Goal: Task Accomplishment & Management: Complete application form

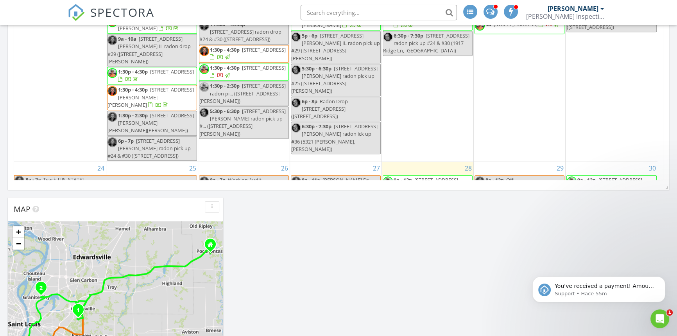
scroll to position [661, 0]
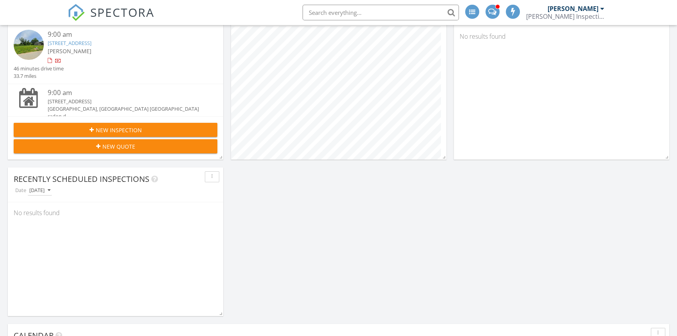
scroll to position [23, 0]
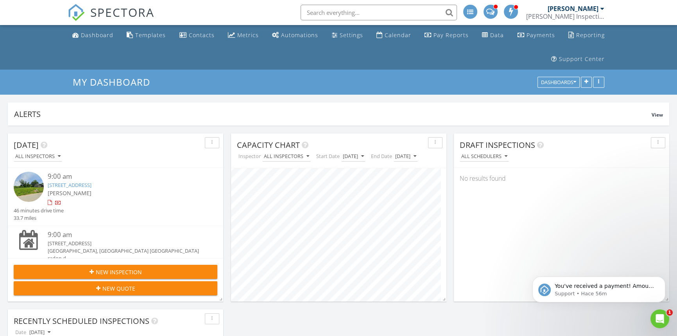
scroll to position [0, 0]
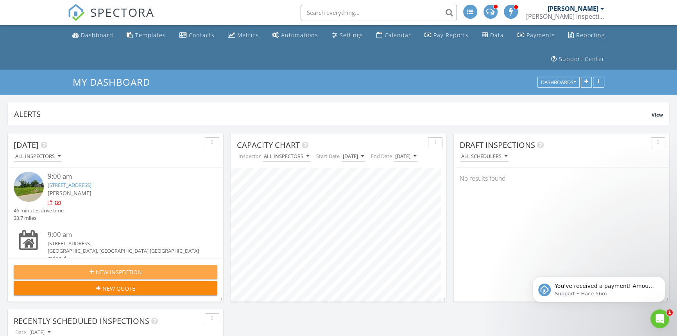
click at [77, 272] on div "New Inspection" at bounding box center [115, 272] width 191 height 8
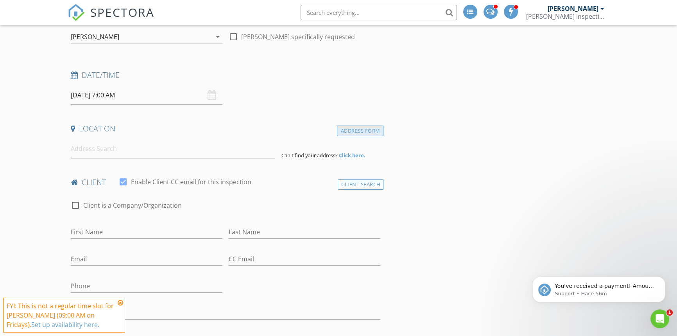
click at [343, 133] on div "Address Form" at bounding box center [360, 131] width 47 height 11
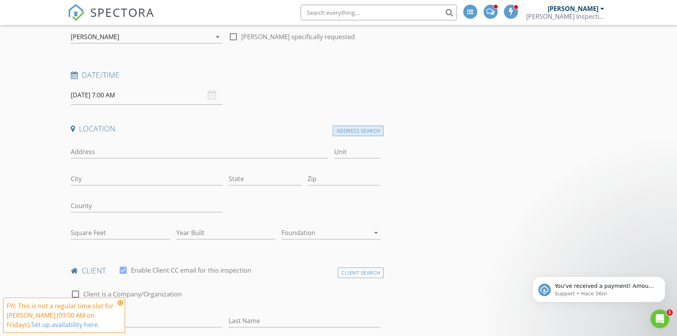
click at [343, 133] on div "Address Search" at bounding box center [358, 131] width 51 height 11
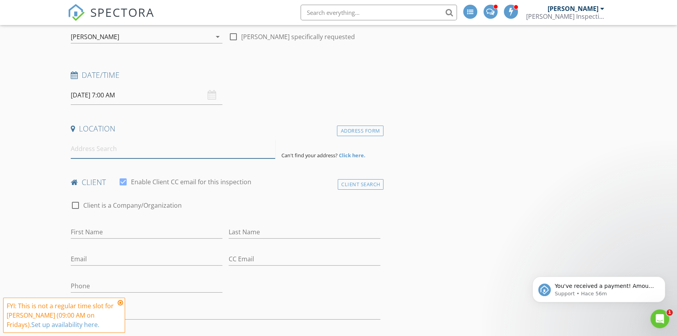
click at [143, 148] on input at bounding box center [173, 148] width 205 height 19
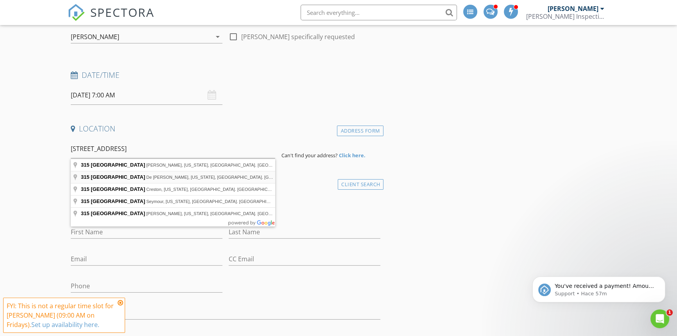
type input "315 South Chestnut Street, De Soto, Illinois, EE. UU."
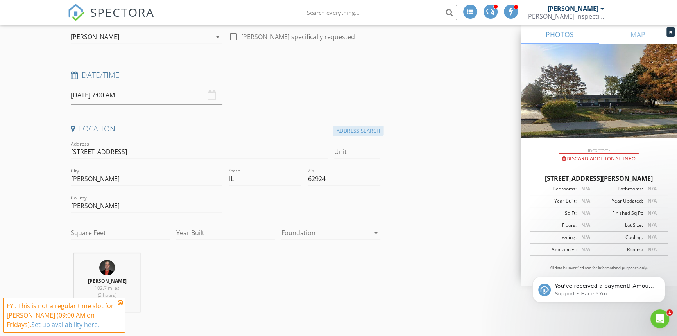
click at [379, 129] on div "Address Search" at bounding box center [358, 131] width 51 height 11
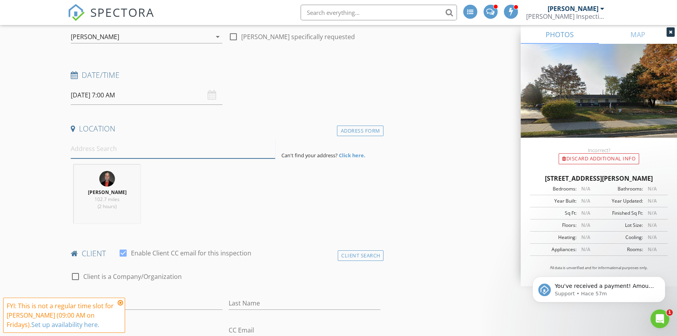
click at [169, 148] on input at bounding box center [173, 148] width 205 height 19
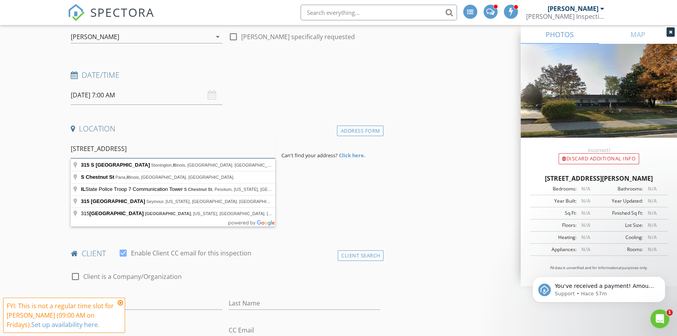
drag, startPoint x: 156, startPoint y: 149, endPoint x: 145, endPoint y: 149, distance: 10.6
click at [145, 149] on input "315 S Chestnut Litchfield, IL" at bounding box center [173, 148] width 205 height 19
drag, startPoint x: 151, startPoint y: 145, endPoint x: 48, endPoint y: 145, distance: 102.9
click at [230, 143] on input "315 S Chestnut Litchfield, MO" at bounding box center [173, 148] width 205 height 19
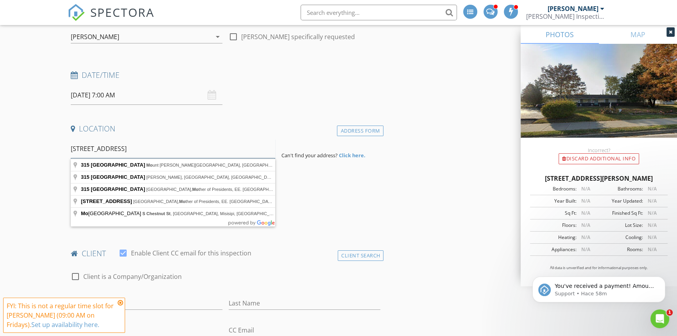
drag, startPoint x: 222, startPoint y: 144, endPoint x: 22, endPoint y: 144, distance: 200.2
paste input "Douglas St, Litchfield, IL 62056"
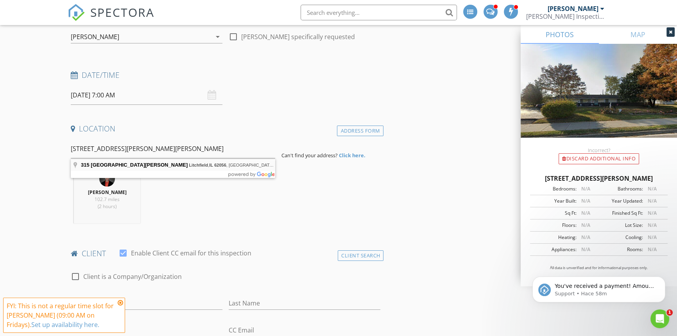
type input "315 South Douglas Street, Litchfield, IL 62056, EE. UU."
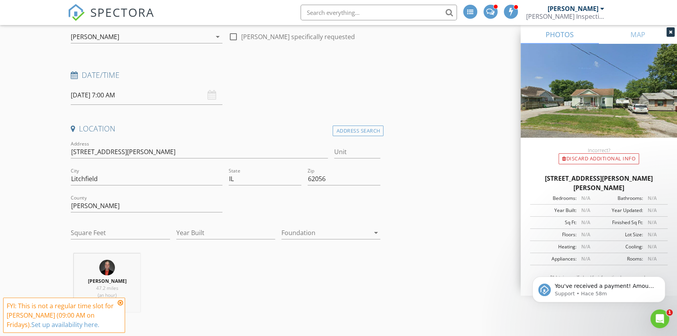
click at [303, 228] on div at bounding box center [326, 232] width 88 height 13
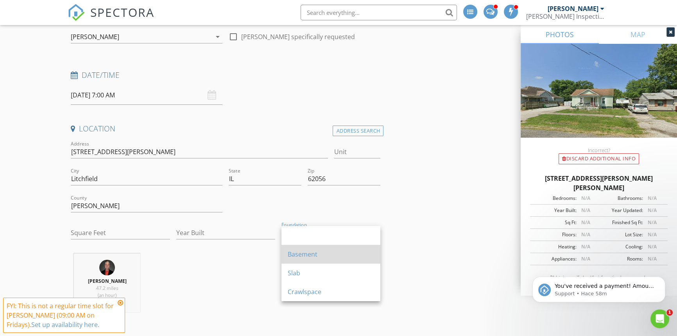
click at [302, 250] on div "Basement" at bounding box center [331, 254] width 86 height 9
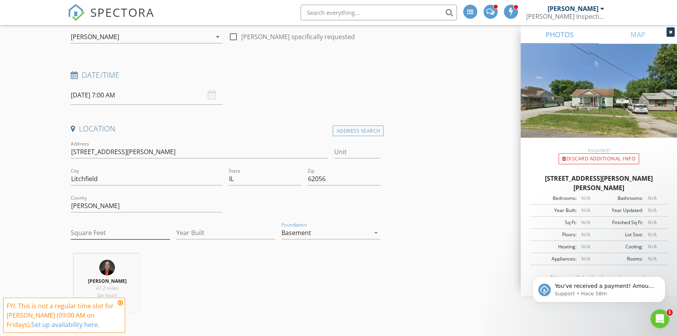
click at [95, 235] on input "Square Feet" at bounding box center [120, 232] width 99 height 13
drag, startPoint x: 90, startPoint y: 239, endPoint x: 55, endPoint y: 237, distance: 35.2
type input "1574"
type input "1930"
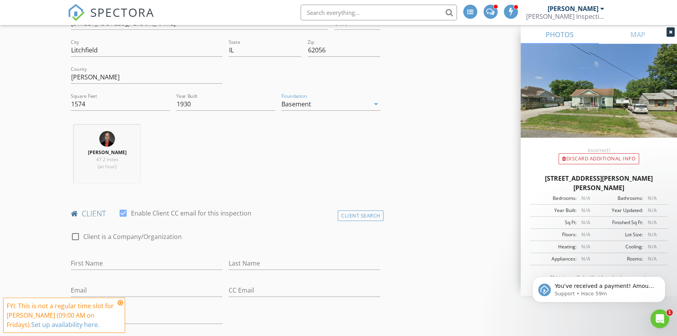
scroll to position [320, 0]
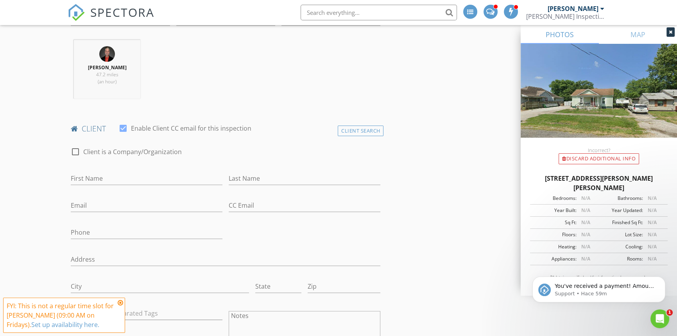
click at [139, 170] on div "First Name" at bounding box center [147, 179] width 152 height 25
click at [135, 172] on input "First Name" at bounding box center [147, 178] width 152 height 13
type input "H"
click at [363, 129] on div "Client Search" at bounding box center [361, 131] width 46 height 11
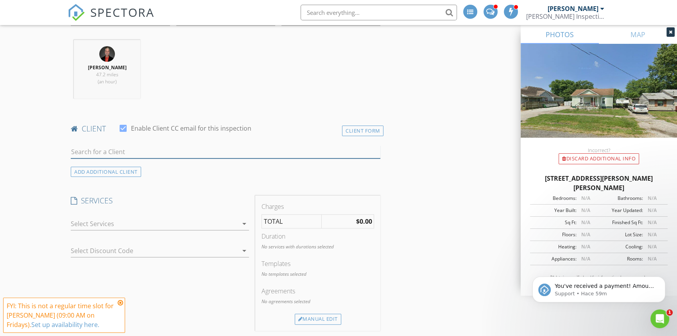
click at [173, 147] on input "text" at bounding box center [226, 151] width 310 height 13
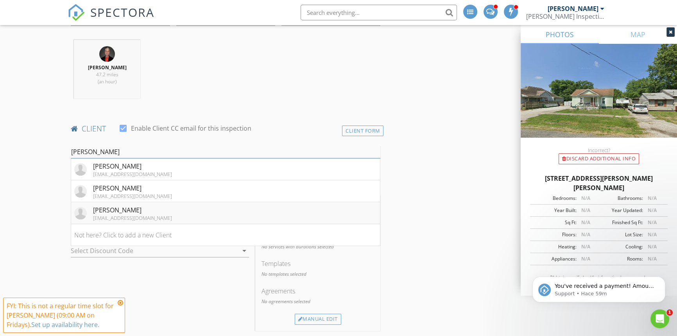
type input "David W"
click at [153, 215] on li "David Willis davidsw02@outlook.com" at bounding box center [225, 213] width 309 height 22
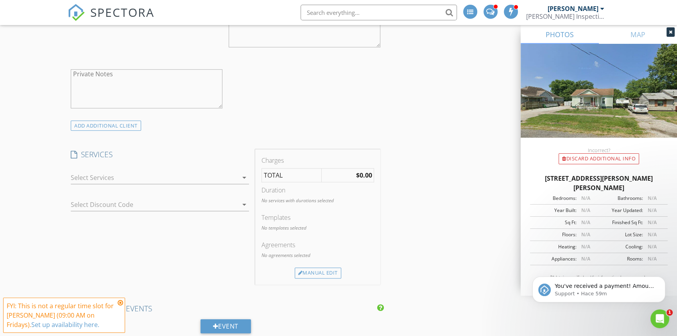
scroll to position [711, 0]
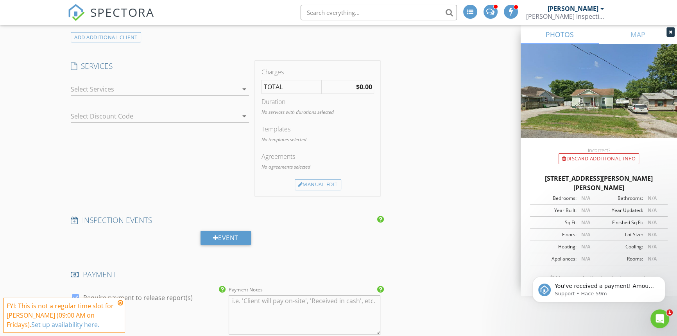
click at [105, 85] on div at bounding box center [154, 89] width 167 height 13
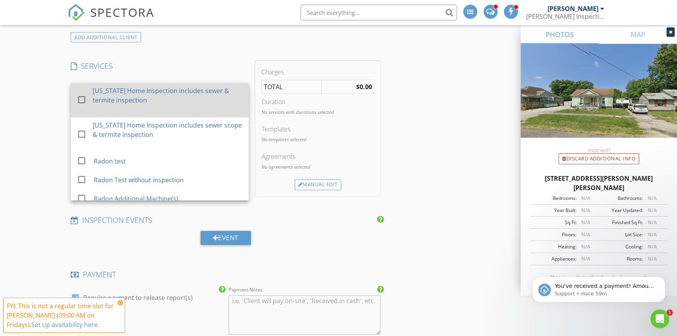
click at [121, 107] on div "[US_STATE] Home Inspection includes sewer & termite inspection" at bounding box center [168, 100] width 150 height 34
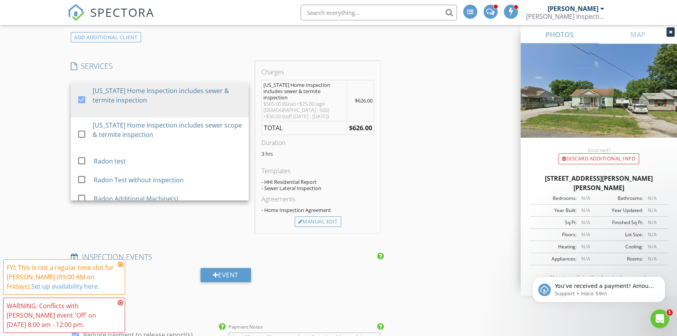
click at [34, 126] on div "New Inspection INSPECTOR(S) check_box Matthew Hawley PRIMARY check_box_outline_…" at bounding box center [338, 246] width 677 height 1775
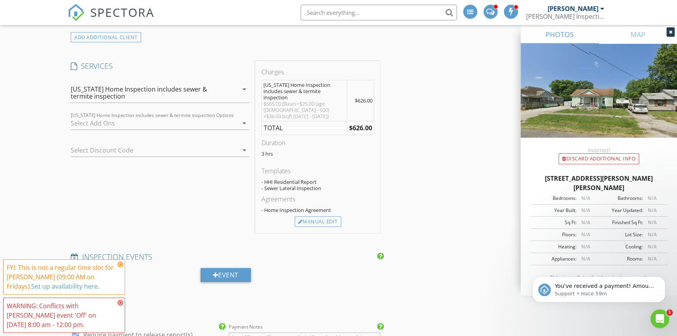
click at [113, 141] on div "Select Discount Code arrow_drop_down" at bounding box center [160, 151] width 178 height 25
click at [105, 145] on div at bounding box center [149, 150] width 156 height 13
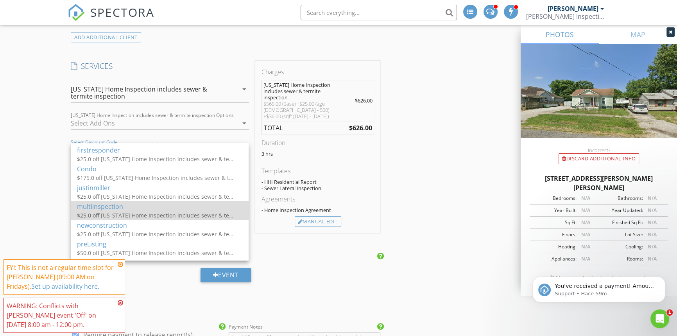
scroll to position [0, 0]
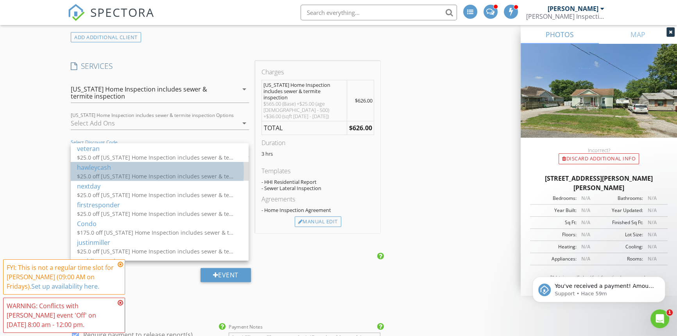
click at [124, 171] on div "hawleycash" at bounding box center [159, 167] width 165 height 9
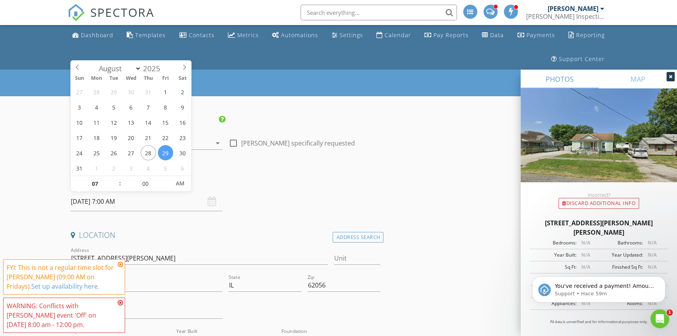
click at [140, 203] on input "08/29/2025 7:00 AM" at bounding box center [147, 201] width 152 height 19
click at [136, 202] on input "08/29/2025 7:00 AM" at bounding box center [147, 201] width 152 height 19
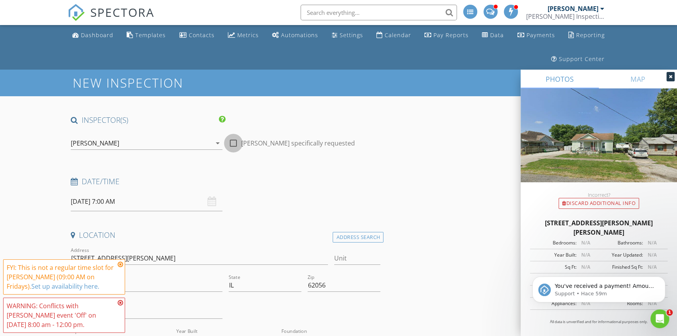
click at [230, 141] on div at bounding box center [233, 142] width 13 height 13
click at [233, 143] on div at bounding box center [233, 142] width 13 height 13
checkbox input "false"
click at [128, 144] on div "[PERSON_NAME]" at bounding box center [141, 143] width 141 height 13
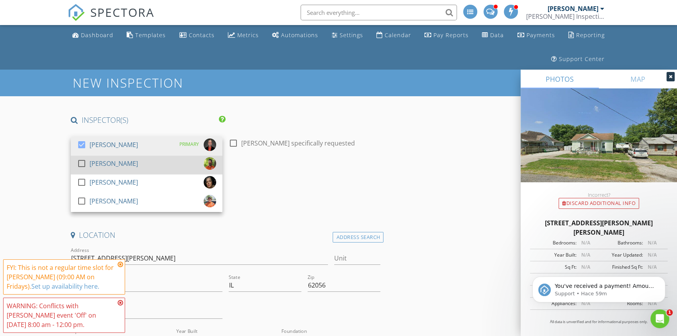
drag, startPoint x: 117, startPoint y: 143, endPoint x: 120, endPoint y: 161, distance: 18.2
click at [120, 161] on div "check_box Matthew Hawley PRIMARY check_box_outline_blank Jason Hawley check_box…" at bounding box center [147, 174] width 152 height 75
click at [120, 161] on div "[PERSON_NAME]" at bounding box center [114, 163] width 48 height 13
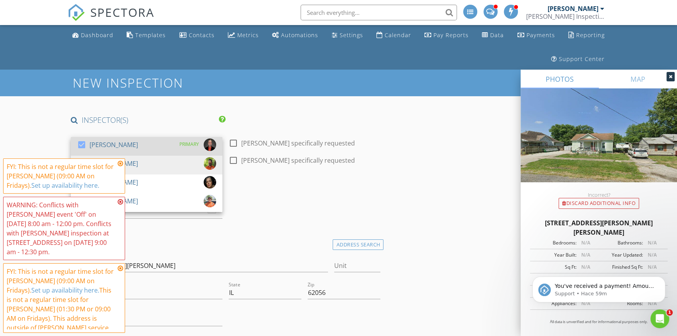
click at [112, 142] on div "[PERSON_NAME]" at bounding box center [114, 144] width 48 height 13
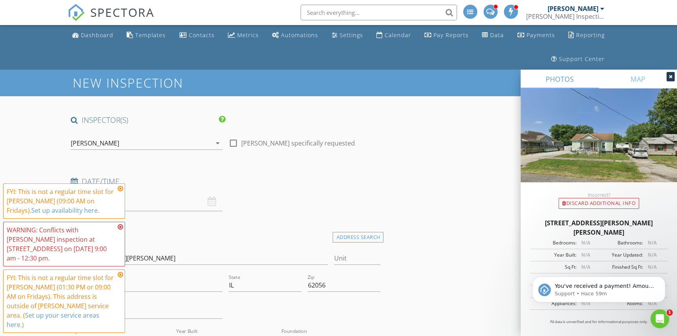
click at [193, 188] on div "Date/Time" at bounding box center [226, 184] width 316 height 16
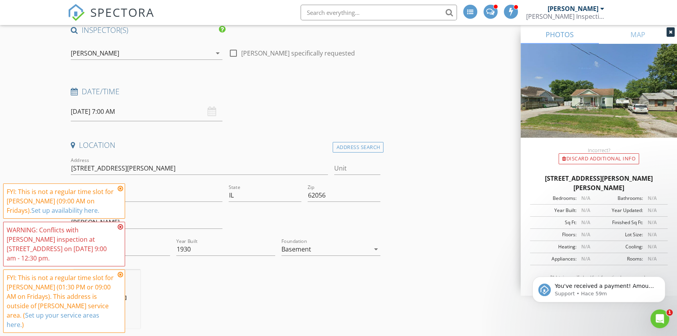
scroll to position [106, 0]
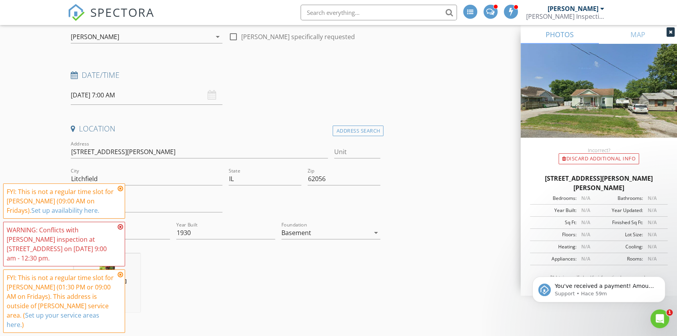
click at [104, 93] on input "08/29/2025 7:00 AM" at bounding box center [147, 95] width 152 height 19
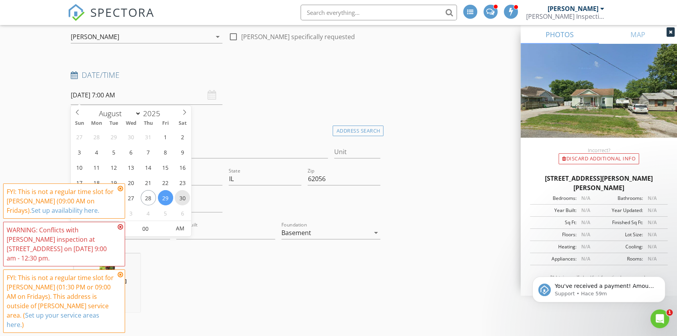
type input "08/30/2025 7:00 AM"
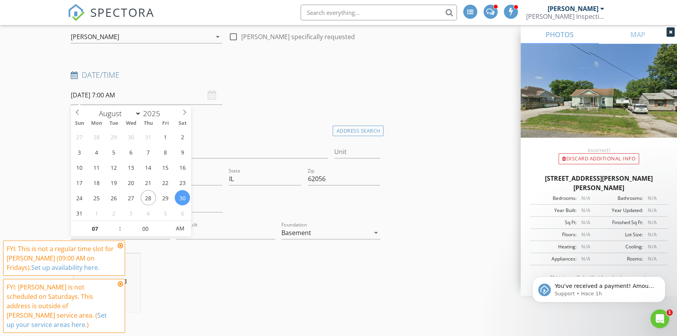
click at [114, 39] on div "[PERSON_NAME]" at bounding box center [141, 37] width 141 height 13
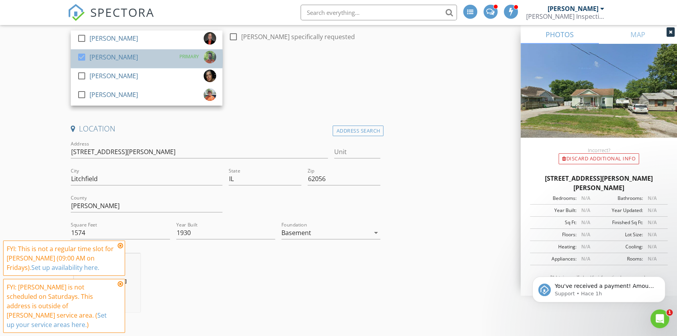
click at [110, 53] on div "[PERSON_NAME]" at bounding box center [114, 57] width 48 height 13
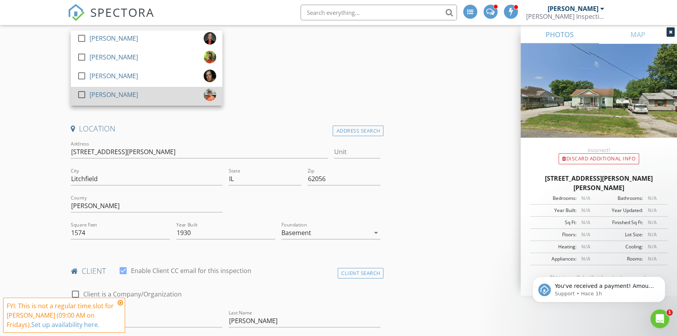
click at [106, 92] on div "[PERSON_NAME]" at bounding box center [114, 94] width 48 height 13
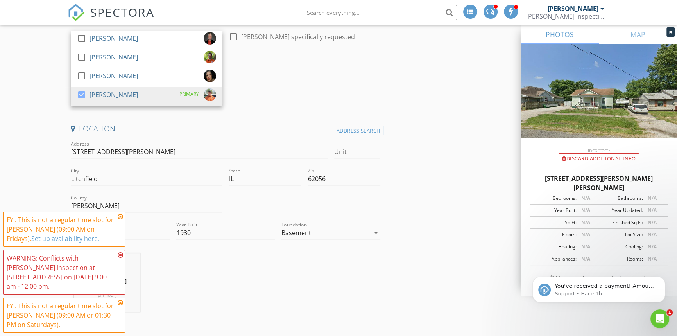
click at [169, 142] on div "Address 315 S Douglas St" at bounding box center [199, 153] width 257 height 25
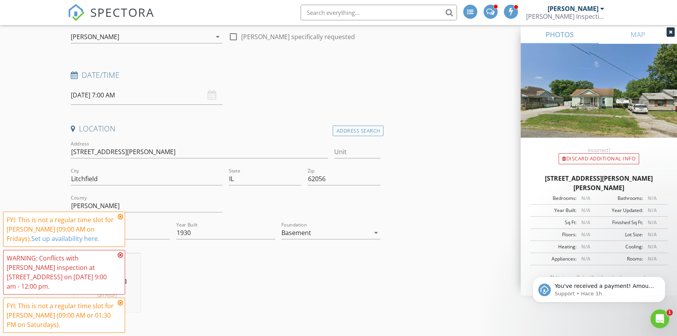
click at [120, 97] on input "08/30/2025 7:00 AM" at bounding box center [147, 95] width 152 height 19
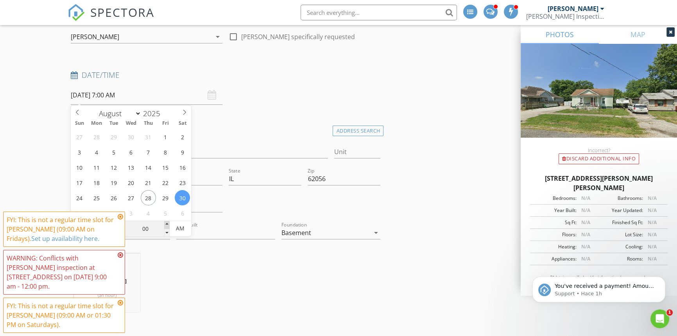
type input "05"
type input "08/30/2025 7:05 AM"
click at [164, 223] on span at bounding box center [166, 225] width 5 height 8
type input "10"
type input "08/30/2025 7:10 AM"
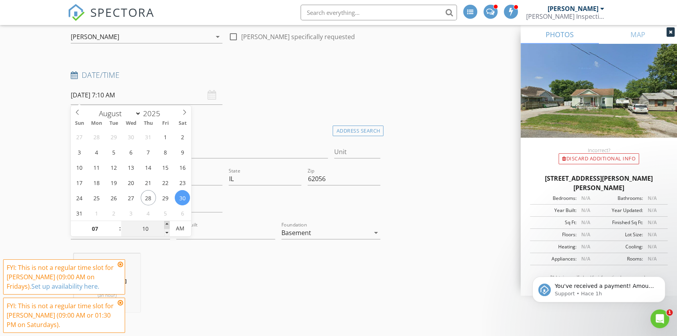
click at [164, 223] on span at bounding box center [166, 225] width 5 height 8
click at [163, 223] on input "10" at bounding box center [145, 229] width 48 height 16
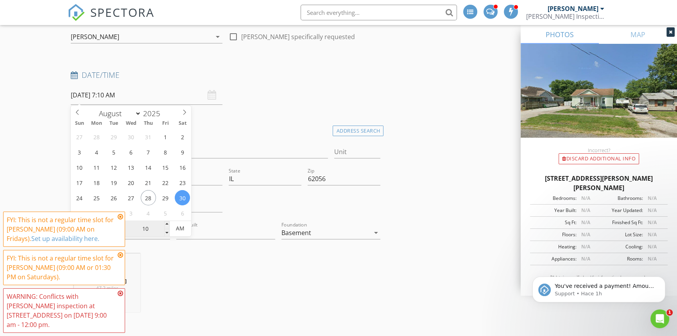
click at [163, 223] on input "10" at bounding box center [145, 229] width 48 height 16
click at [163, 221] on input "10" at bounding box center [145, 229] width 48 height 16
type input "15"
type input "08/30/2025 7:15 AM"
click at [165, 221] on span at bounding box center [166, 225] width 5 height 8
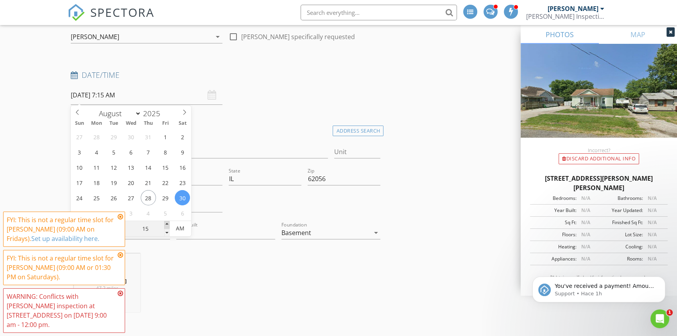
type input "20"
type input "08/30/2025 7:20 AM"
click at [165, 221] on span at bounding box center [166, 225] width 5 height 8
type input "25"
type input "08/30/2025 7:25 AM"
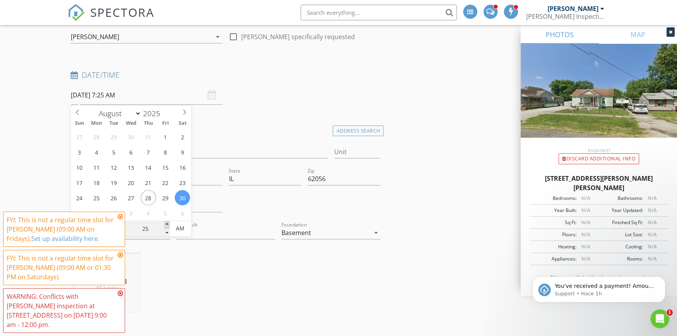
click at [165, 221] on span at bounding box center [166, 225] width 5 height 8
type input "30"
type input "08/30/2025 7:30 AM"
click at [165, 221] on span at bounding box center [166, 225] width 5 height 8
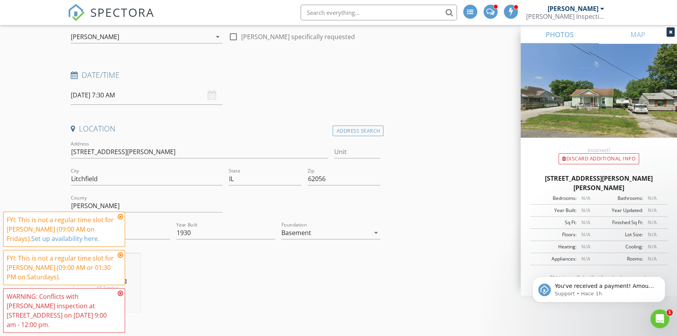
click at [176, 262] on div "Nicholas Boyles 47.2 miles (an hour)" at bounding box center [226, 285] width 316 height 65
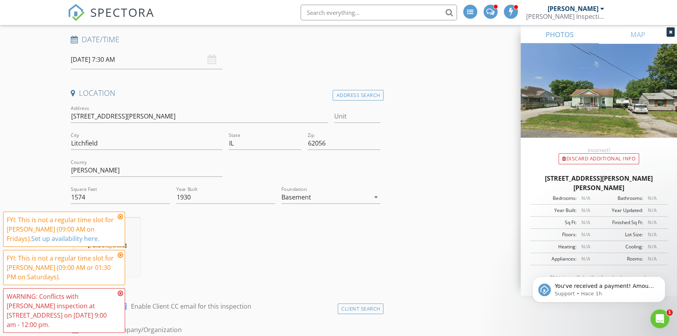
click at [110, 55] on input "08/30/2025 7:30 AM" at bounding box center [147, 59] width 152 height 19
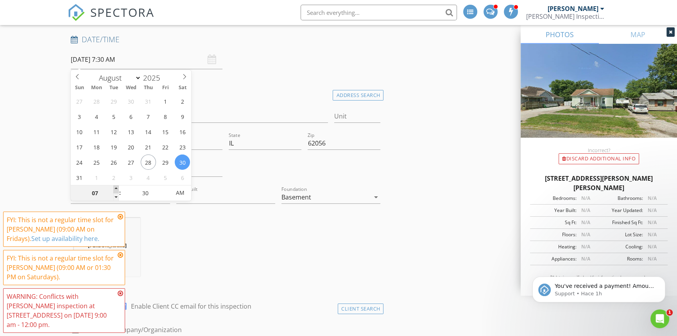
type input "08"
type input "08/30/2025 8:30 AM"
click at [118, 187] on span at bounding box center [115, 189] width 5 height 8
type input "09"
type input "08/30/2025 9:30 AM"
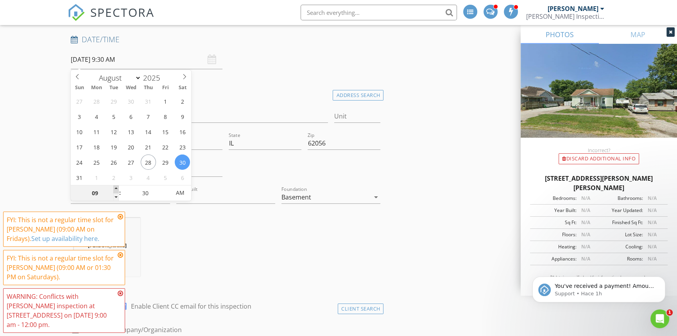
click at [118, 187] on span at bounding box center [115, 189] width 5 height 8
type input "10"
type input "08/30/2025 10:30 AM"
click at [118, 187] on span at bounding box center [115, 189] width 5 height 8
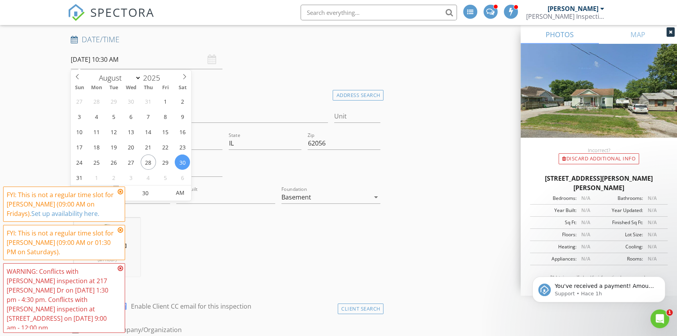
type input "11"
type input "08/30/2025 11:30 AM"
click at [117, 187] on span at bounding box center [115, 189] width 5 height 8
type input "12"
type input "08/30/2025 12:30 PM"
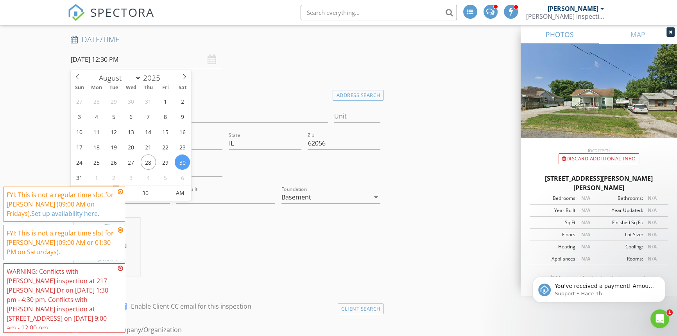
click at [117, 187] on span at bounding box center [115, 189] width 5 height 8
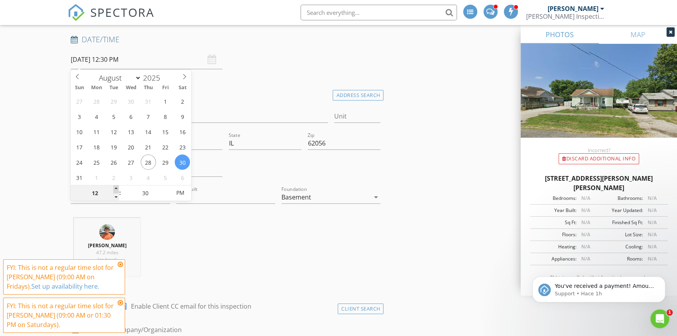
type input "01"
type input "08/30/2025 1:30 PM"
click at [117, 187] on span at bounding box center [115, 189] width 5 height 8
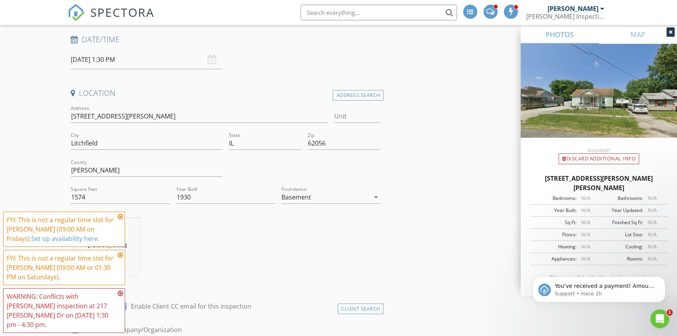
click at [171, 235] on div "Nicholas Boyles 47.2 miles (an hour)" at bounding box center [226, 250] width 316 height 65
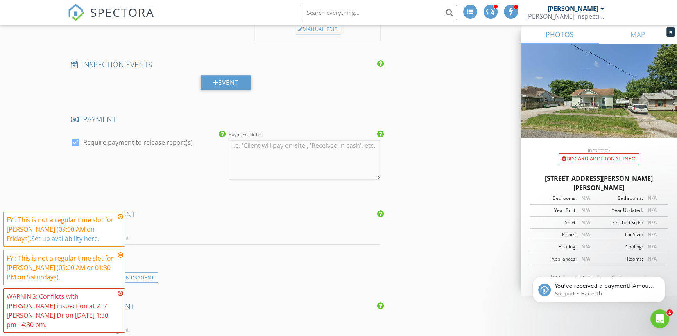
scroll to position [960, 0]
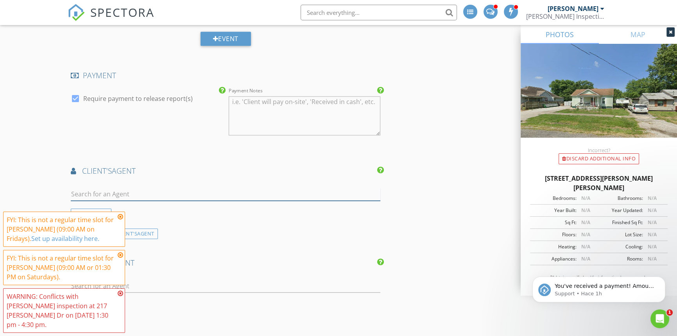
click at [160, 188] on input "text" at bounding box center [226, 194] width 310 height 13
type input "Robb"
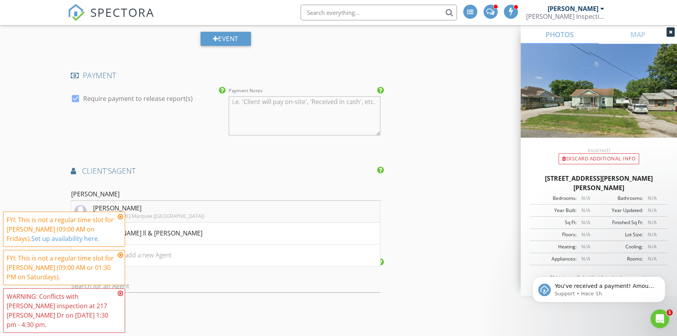
click at [179, 201] on li "Robby Nguyen Keller Williams Marquee (Edwardsville)" at bounding box center [225, 212] width 309 height 22
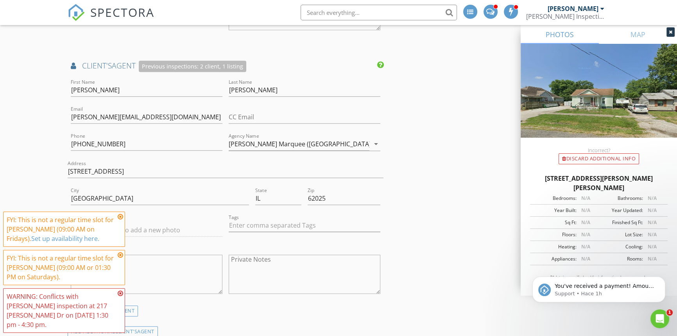
scroll to position [1102, 0]
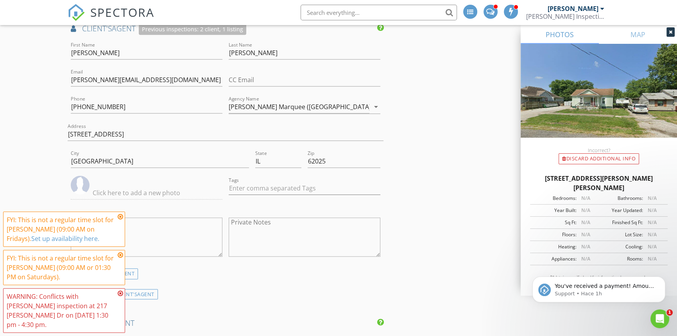
click at [118, 220] on icon at bounding box center [120, 217] width 5 height 6
click at [118, 258] on icon at bounding box center [120, 255] width 5 height 6
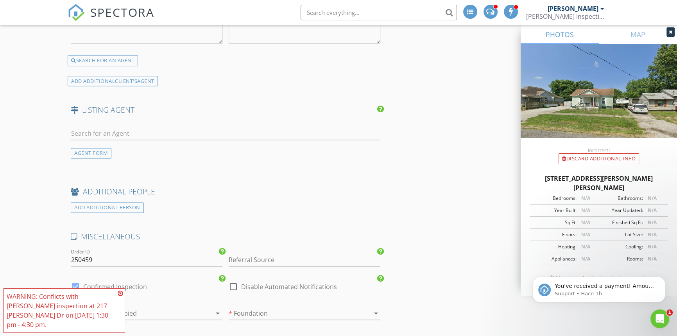
scroll to position [1422, 0]
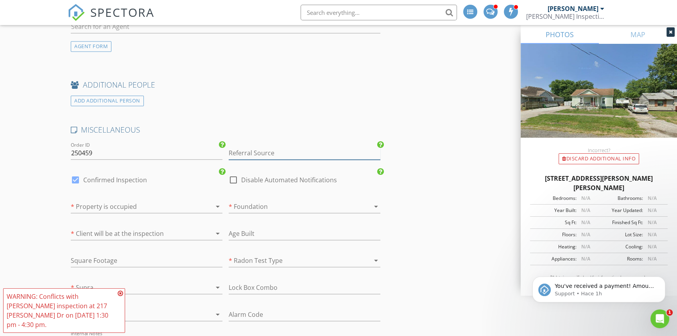
click at [250, 147] on input "Referral Source" at bounding box center [305, 153] width 152 height 13
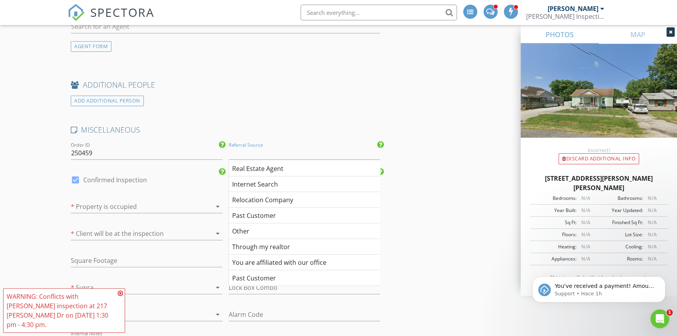
click at [160, 200] on div at bounding box center [136, 206] width 130 height 13
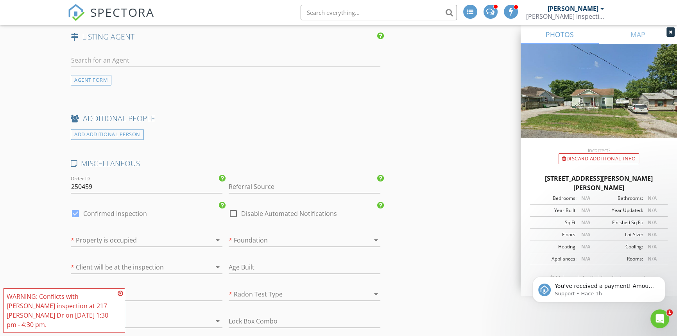
scroll to position [1458, 0]
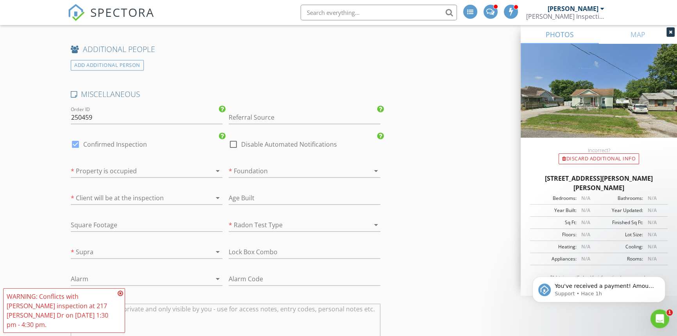
click at [90, 165] on div at bounding box center [136, 171] width 130 height 13
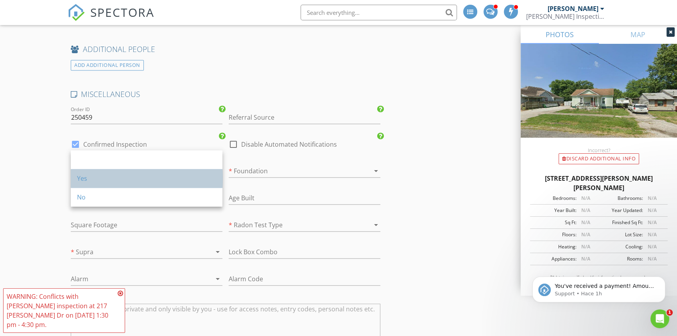
click at [102, 180] on div "Yes" at bounding box center [146, 178] width 139 height 9
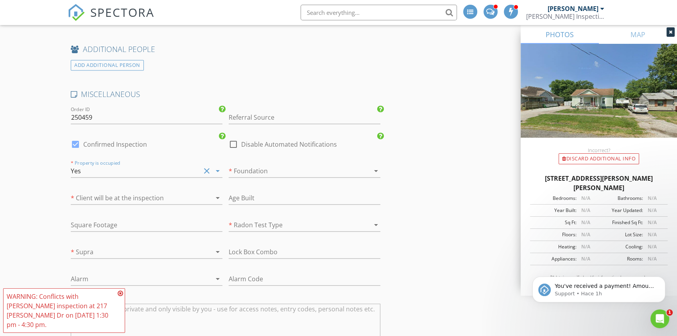
click at [263, 165] on div at bounding box center [294, 171] width 130 height 13
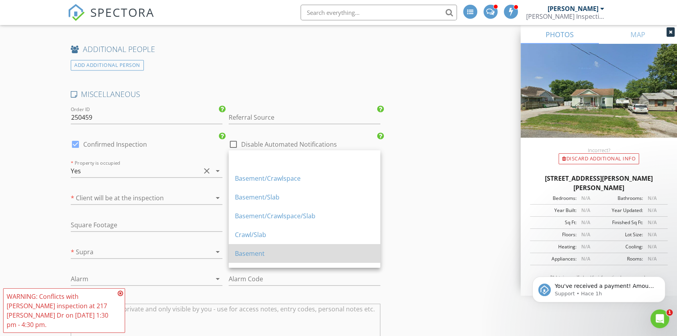
click at [263, 251] on div "Basement" at bounding box center [304, 253] width 139 height 9
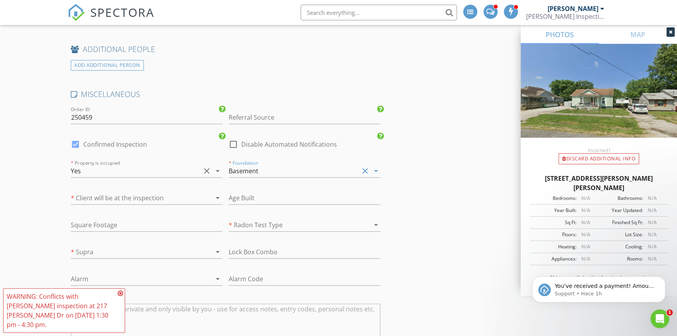
click at [149, 165] on div "Yes" at bounding box center [136, 171] width 130 height 13
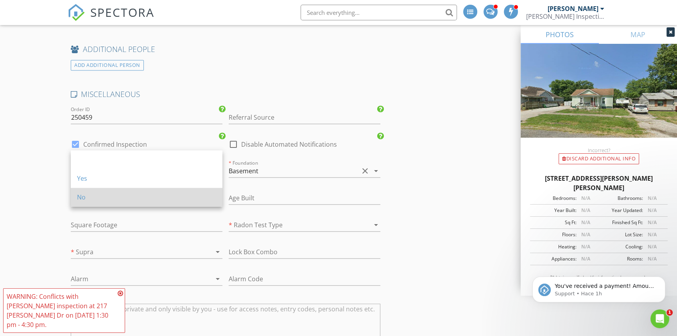
click at [143, 195] on div "No" at bounding box center [146, 196] width 139 height 9
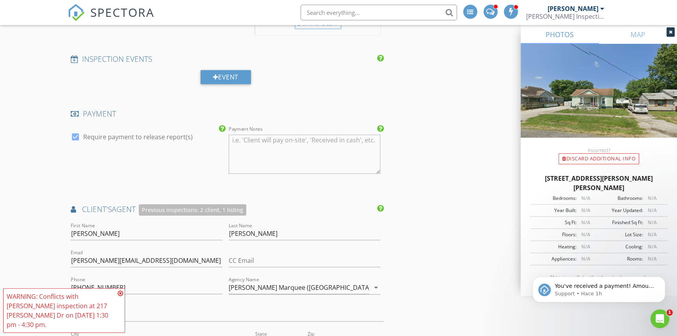
scroll to position [1031, 0]
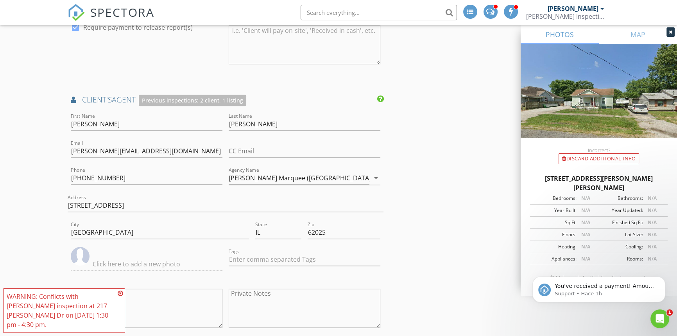
drag, startPoint x: 1051, startPoint y: 469, endPoint x: 645, endPoint y: 262, distance: 455.3
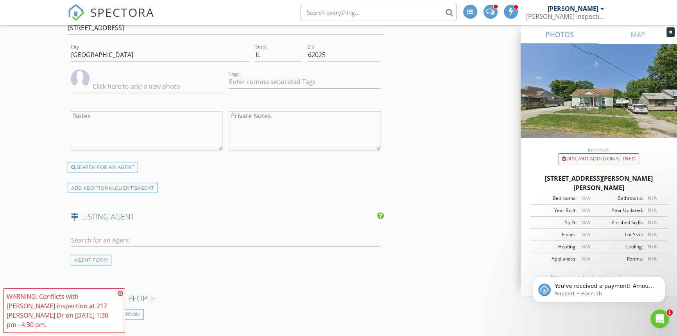
scroll to position [1173, 0]
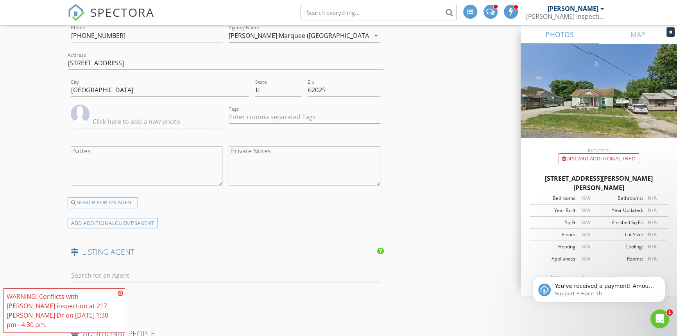
drag, startPoint x: 233, startPoint y: 203, endPoint x: 32, endPoint y: 185, distance: 201.1
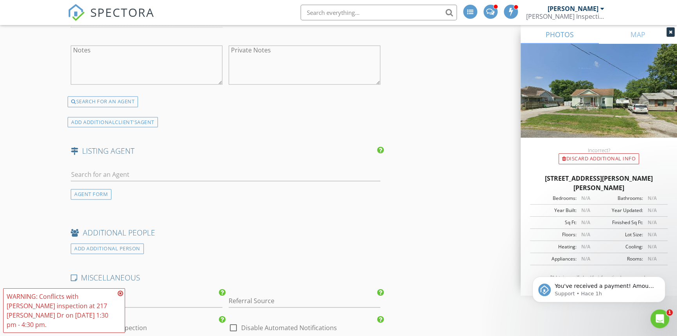
scroll to position [1280, 0]
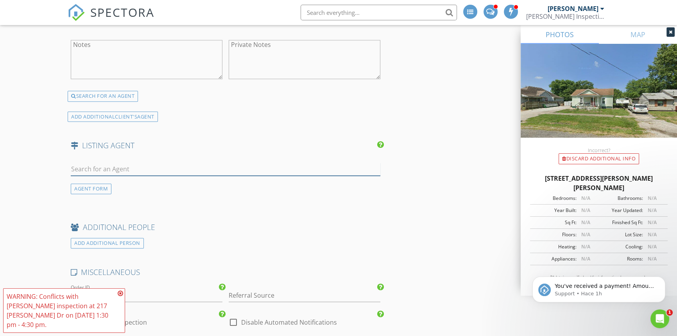
click at [107, 163] on input "text" at bounding box center [226, 169] width 310 height 13
type input "kassidy"
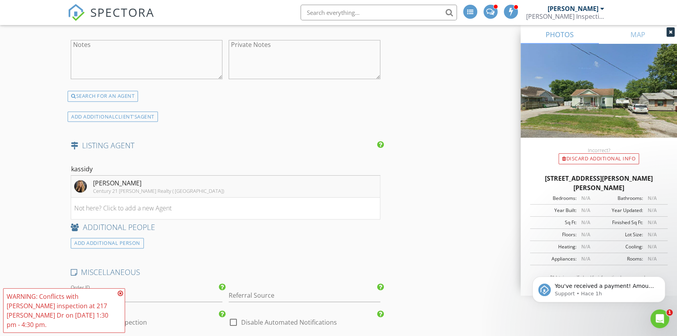
click at [117, 178] on div "[PERSON_NAME]" at bounding box center [158, 182] width 131 height 9
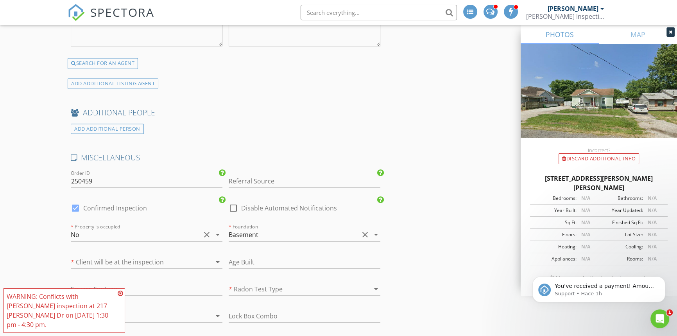
scroll to position [1671, 0]
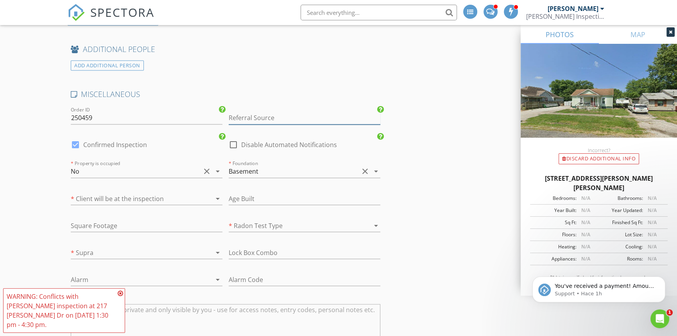
click at [259, 111] on input "Referral Source" at bounding box center [305, 117] width 152 height 13
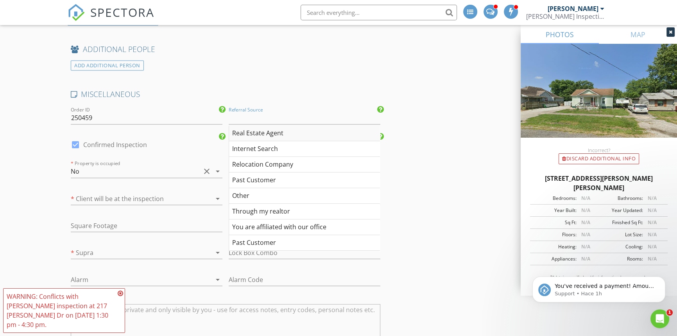
click at [262, 126] on div "Real Estate Agent" at bounding box center [304, 134] width 151 height 16
type input "Real Estate Agent"
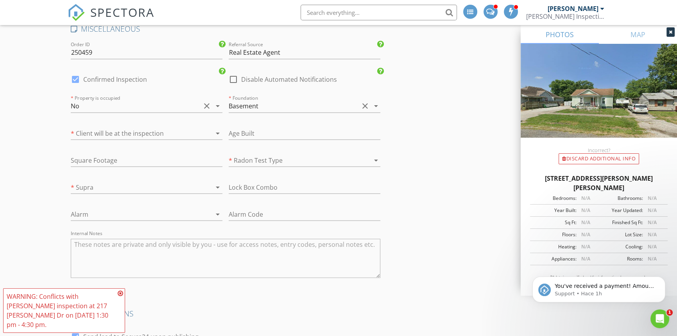
scroll to position [1742, 0]
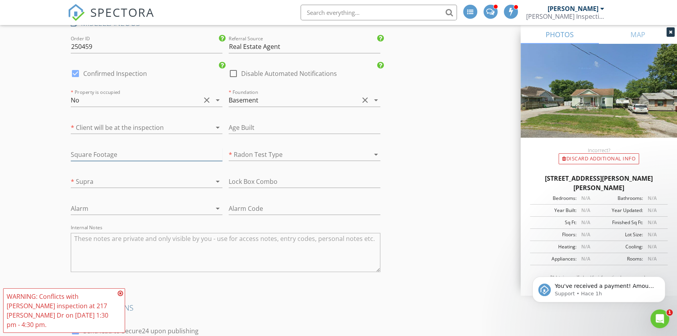
click at [129, 148] on input "text" at bounding box center [147, 154] width 152 height 13
type input "1574"
click at [251, 121] on input "text" at bounding box center [305, 127] width 152 height 13
type input "1930"
click at [178, 121] on div at bounding box center [136, 127] width 130 height 13
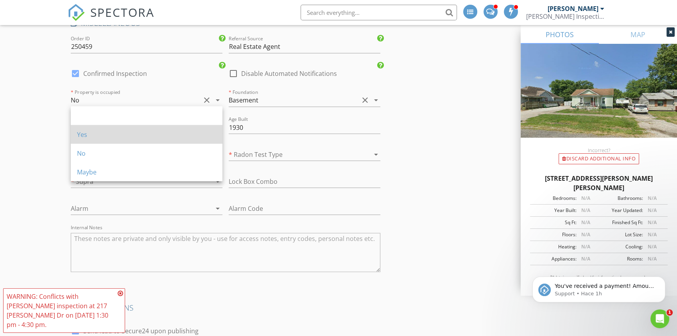
click at [173, 125] on div "Yes" at bounding box center [146, 134] width 139 height 19
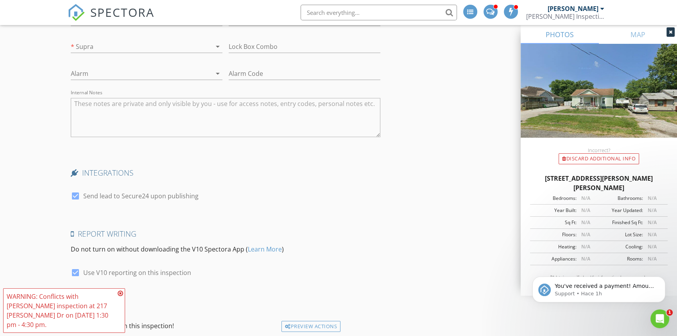
scroll to position [1921, 0]
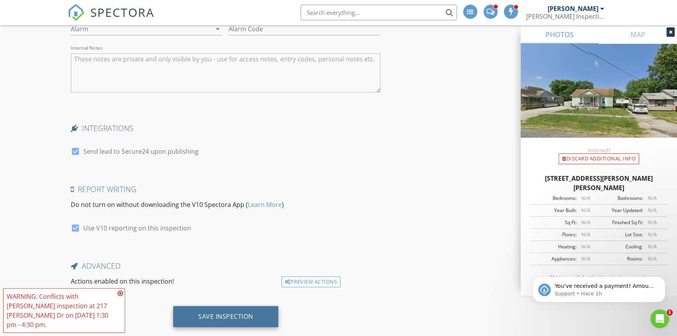
click at [242, 306] on div "Save Inspection" at bounding box center [225, 316] width 105 height 21
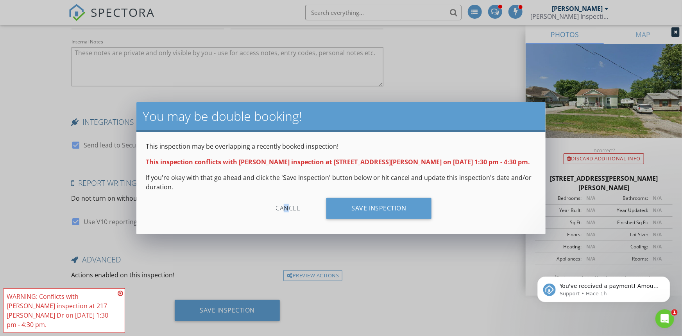
click at [286, 210] on div "Cancel" at bounding box center [288, 208] width 74 height 21
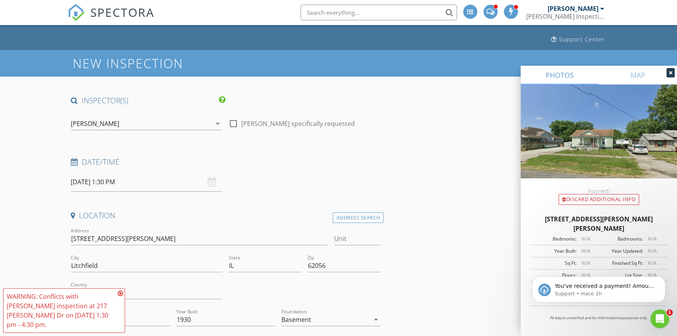
scroll to position [0, 0]
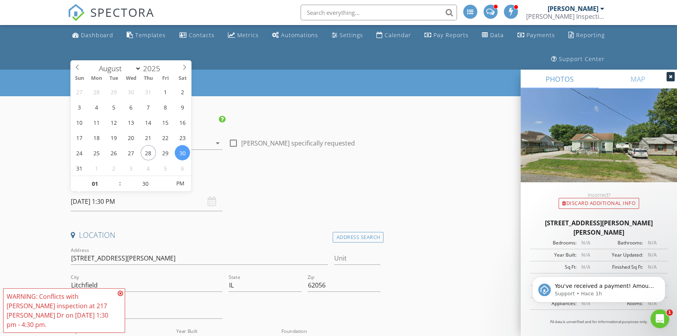
click at [94, 203] on input "08/30/2025 1:30 PM" at bounding box center [147, 201] width 152 height 19
select select "8"
type input "[DATE] 1:30 PM"
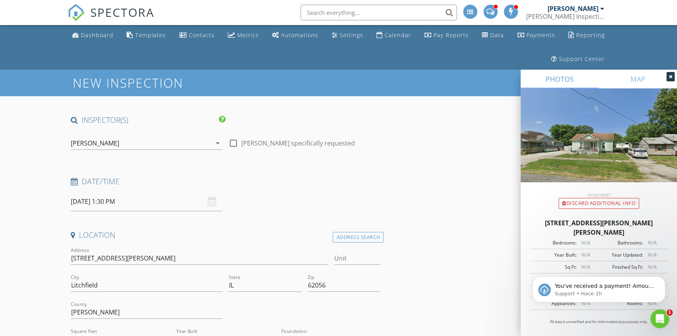
click at [258, 182] on h4 "Date/Time" at bounding box center [226, 181] width 310 height 10
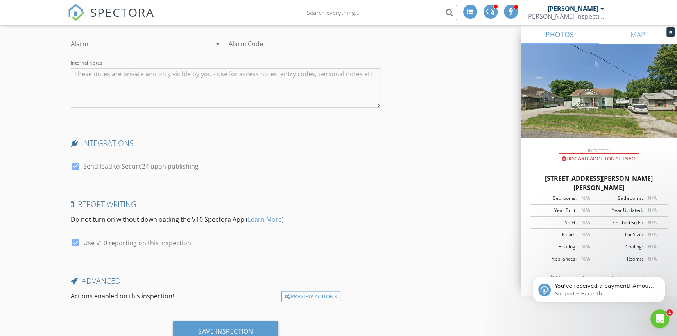
scroll to position [1921, 0]
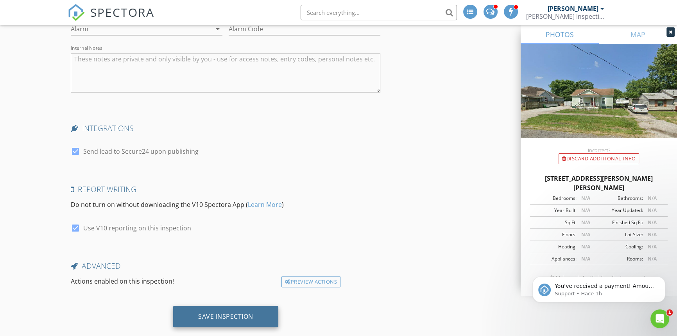
click at [226, 312] on div "Save Inspection" at bounding box center [225, 316] width 55 height 8
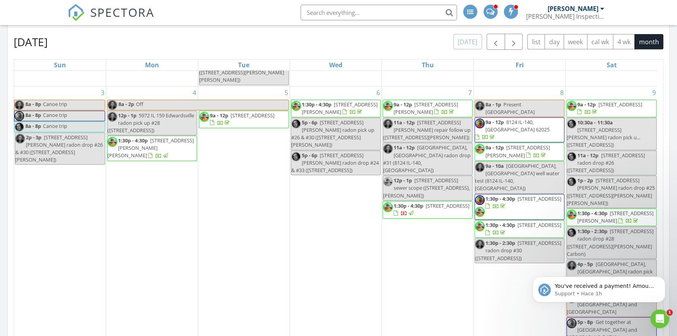
scroll to position [106, 0]
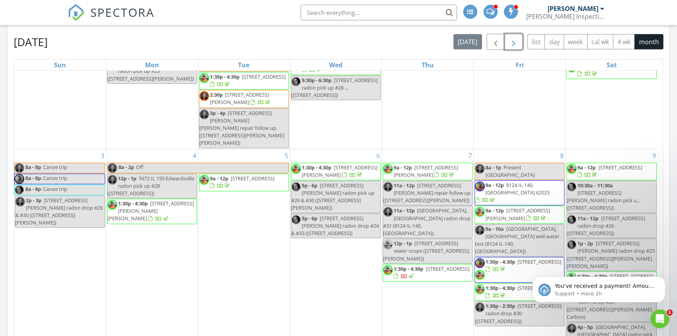
click at [506, 39] on button "button" at bounding box center [514, 42] width 18 height 16
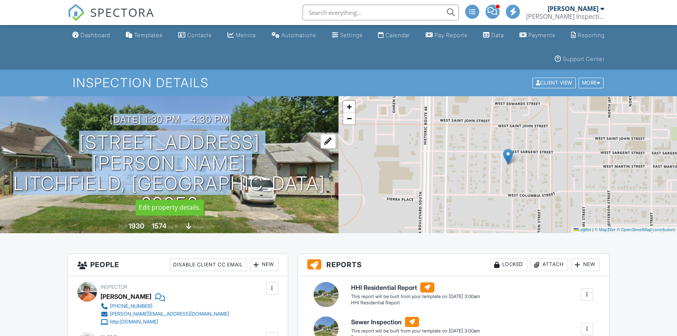
click at [263, 187] on div "[DATE] 1:30 pm - 4:30 pm [STREET_ADDRESS][PERSON_NAME] [GEOGRAPHIC_DATA], IL 62…" at bounding box center [169, 164] width 339 height 101
